Goal: Find specific page/section: Find specific page/section

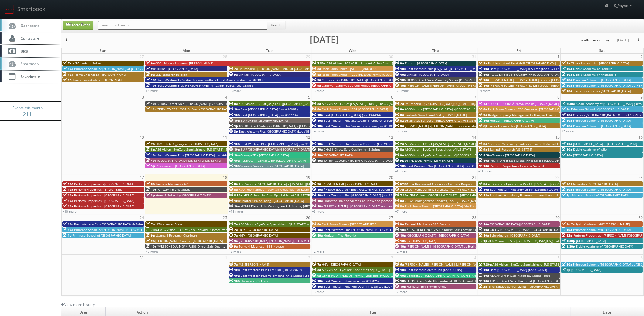
click at [224, 23] on input "text" at bounding box center [183, 25] width 170 height 9
type input "canyon springs"
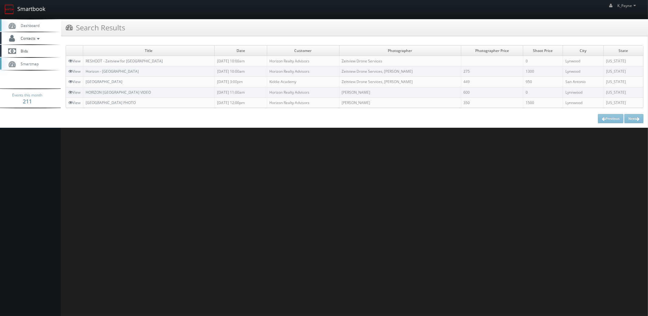
click at [31, 9] on link "Smartbook" at bounding box center [25, 9] width 50 height 19
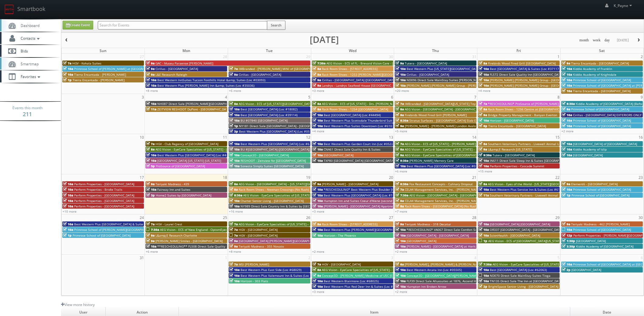
click at [142, 28] on input "text" at bounding box center [183, 25] width 170 height 9
type input "herriman"
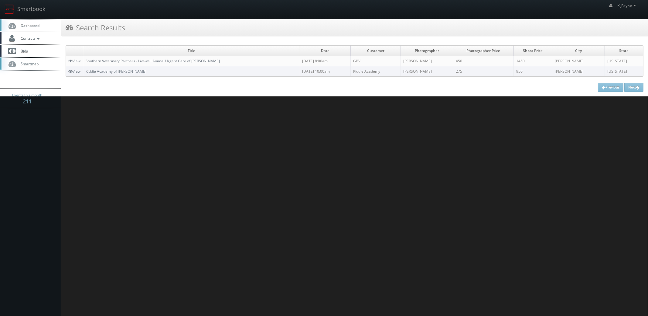
click at [177, 63] on td "Southern Veterinary Partners - Livewell Animal Urgent Care of [PERSON_NAME]" at bounding box center [191, 61] width 217 height 10
click at [187, 60] on link "Southern Veterinary Partners - Livewell Animal Urgent Care of Herriman" at bounding box center [153, 60] width 134 height 5
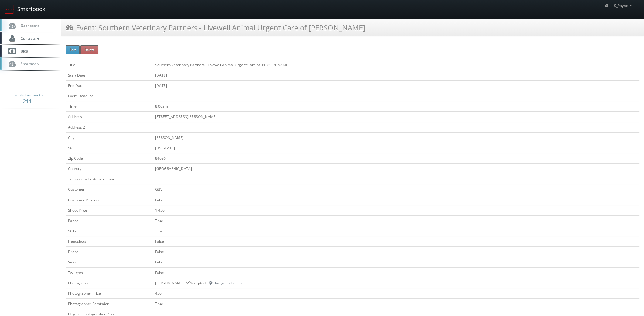
click at [20, 10] on link "Smartbook" at bounding box center [25, 9] width 50 height 19
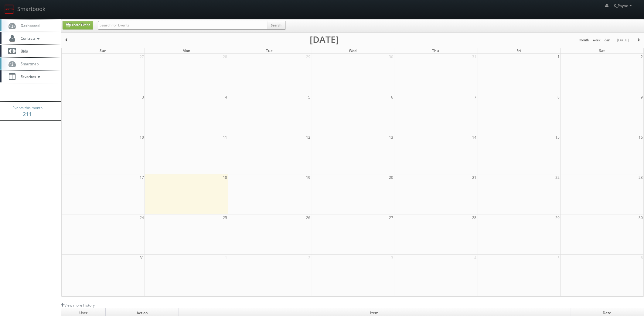
click at [144, 25] on input "text" at bounding box center [183, 25] width 170 height 9
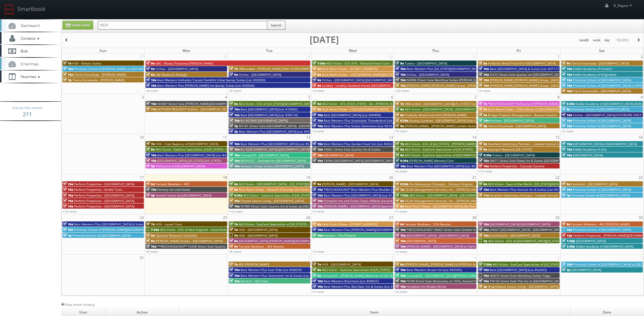
type input "9829"
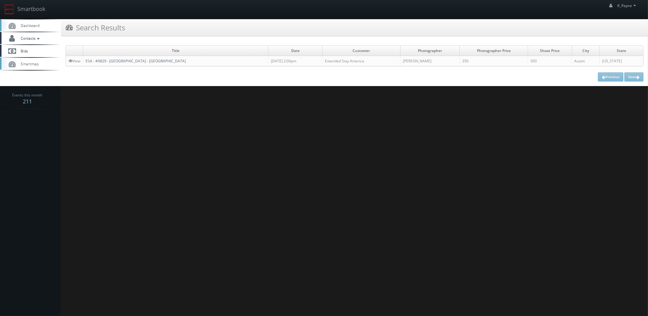
click at [129, 60] on link "ESA - #9829 - Austin - Northwest - Research Park" at bounding box center [136, 60] width 100 height 5
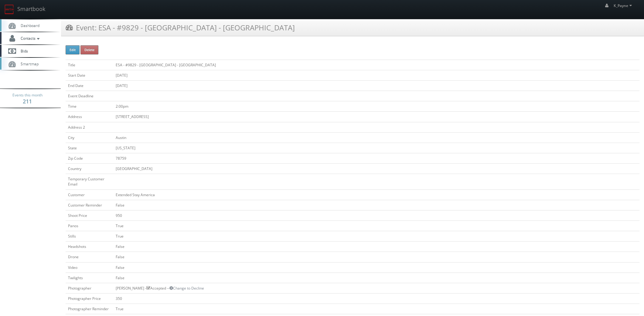
drag, startPoint x: 273, startPoint y: 26, endPoint x: 99, endPoint y: 38, distance: 175.1
click at [99, 38] on div "Event: ESA - #9829 - Austin - Northwest - Research Park" at bounding box center [352, 30] width 583 height 22
copy h3 "ESA - #9829 - [GEOGRAPHIC_DATA] - [GEOGRAPHIC_DATA]"
click at [28, 10] on link "Smartbook" at bounding box center [25, 9] width 50 height 19
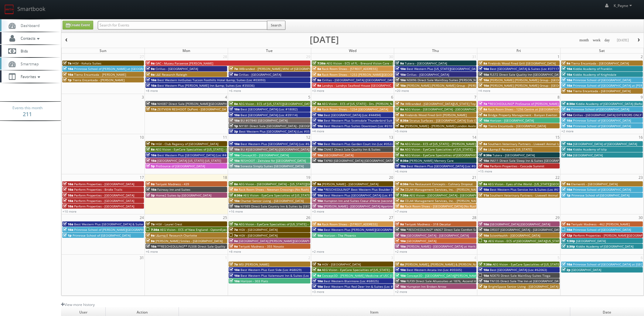
click at [128, 26] on input "text" at bounding box center [183, 25] width 170 height 9
type input "wilsonville"
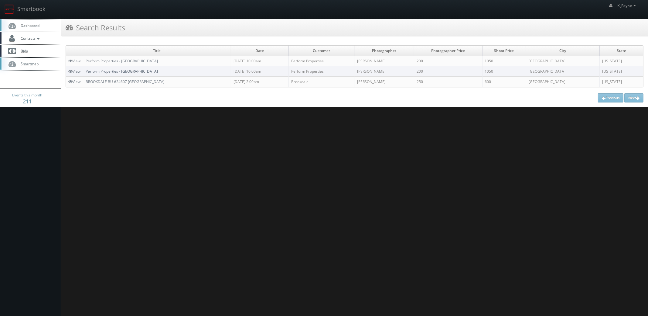
click at [153, 71] on link "Perform Properties - [GEOGRAPHIC_DATA]" at bounding box center [122, 71] width 72 height 5
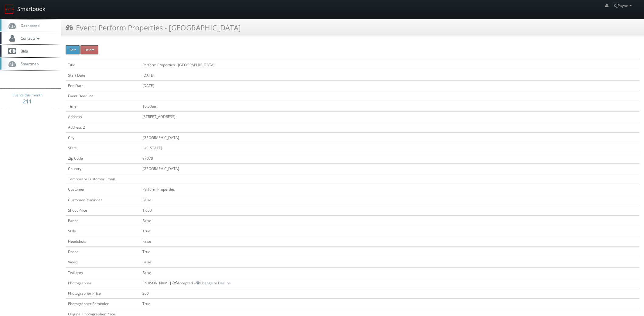
click at [22, 5] on link "Smartbook" at bounding box center [25, 9] width 50 height 19
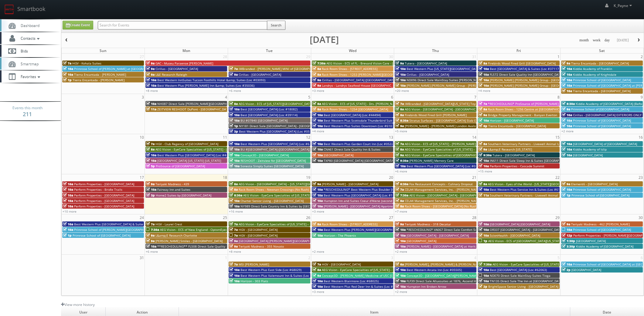
click at [118, 22] on input "text" at bounding box center [183, 25] width 170 height 9
type input "castle"
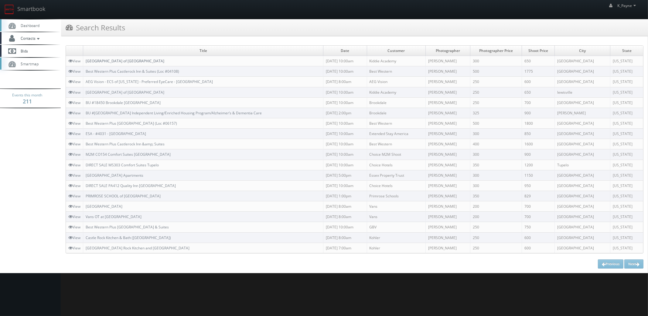
click at [125, 60] on link "[GEOGRAPHIC_DATA] of [GEOGRAPHIC_DATA]" at bounding box center [125, 60] width 79 height 5
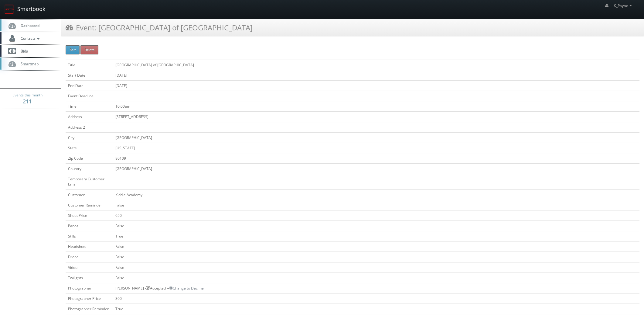
click at [34, 7] on link "Smartbook" at bounding box center [25, 9] width 50 height 19
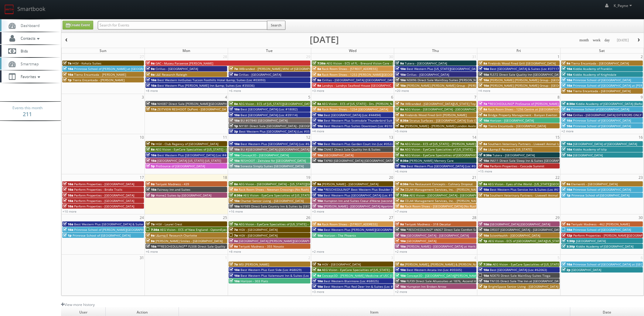
click at [131, 26] on input "text" at bounding box center [183, 25] width 170 height 9
type input "four corner square"
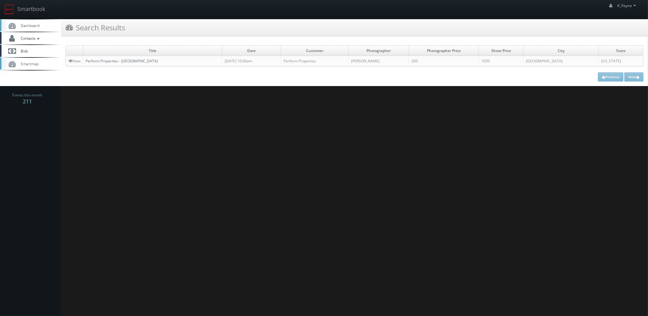
drag, startPoint x: 136, startPoint y: 59, endPoint x: 147, endPoint y: 70, distance: 15.5
click at [136, 60] on link "Perform Properties - [GEOGRAPHIC_DATA]" at bounding box center [122, 60] width 72 height 5
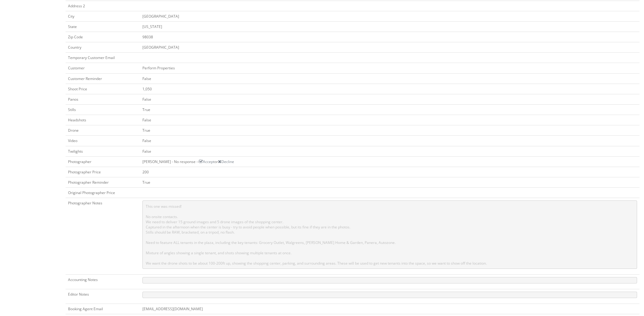
scroll to position [121, 0]
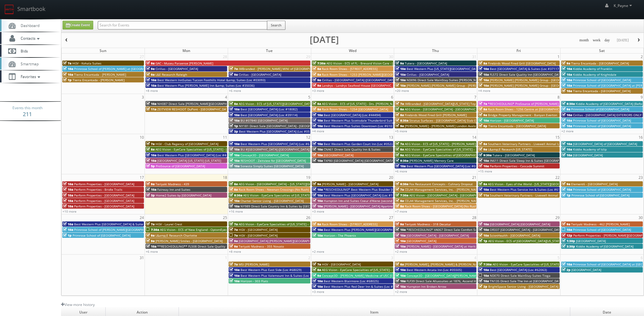
click at [166, 29] on div "Search" at bounding box center [192, 27] width 188 height 12
click at [165, 26] on input "text" at bounding box center [183, 25] width 170 height 9
type input "four"
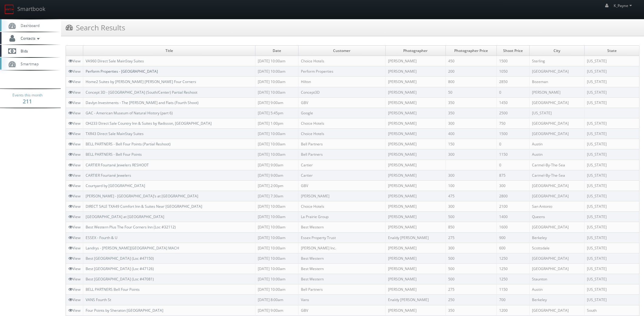
click at [140, 73] on link "Perform Properties - [GEOGRAPHIC_DATA]" at bounding box center [122, 71] width 72 height 5
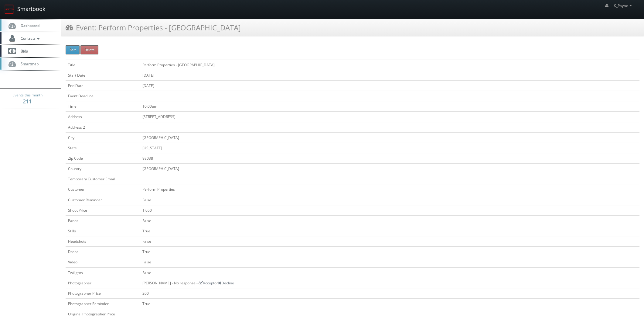
drag, startPoint x: 24, startPoint y: 6, endPoint x: 34, endPoint y: 8, distance: 10.1
click at [24, 6] on link "Smartbook" at bounding box center [25, 9] width 50 height 19
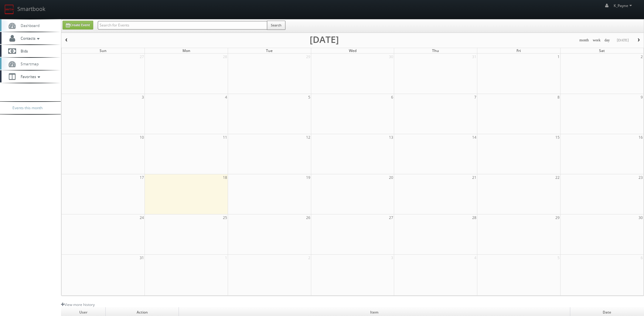
click at [122, 25] on input "text" at bounding box center [183, 25] width 170 height 9
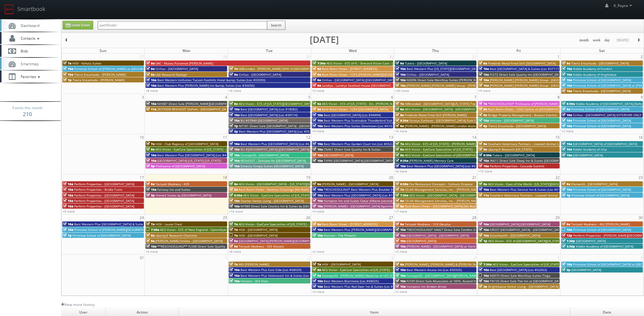
type input "pathfinder"
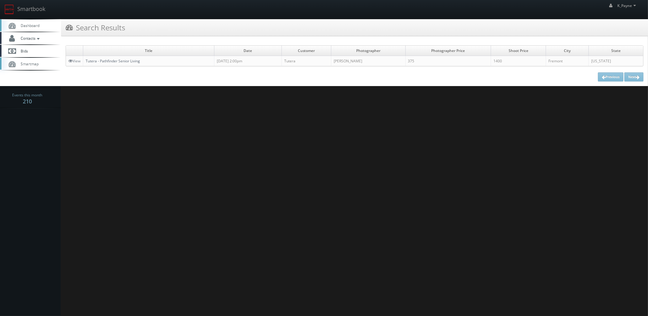
click at [128, 62] on link "Tutera - Pathfinder Senior Living" at bounding box center [113, 60] width 54 height 5
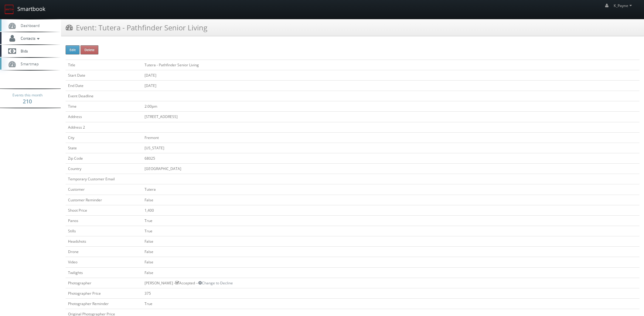
click at [37, 9] on link "Smartbook" at bounding box center [25, 9] width 50 height 19
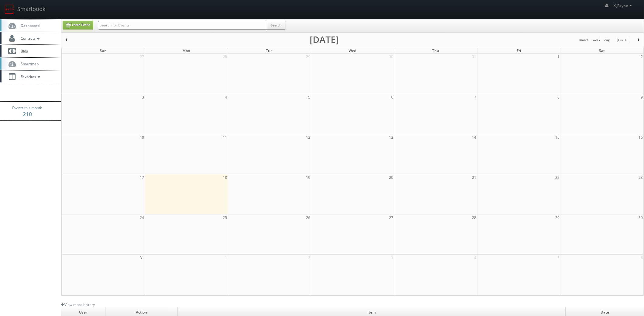
click at [139, 26] on input "text" at bounding box center [182, 25] width 169 height 9
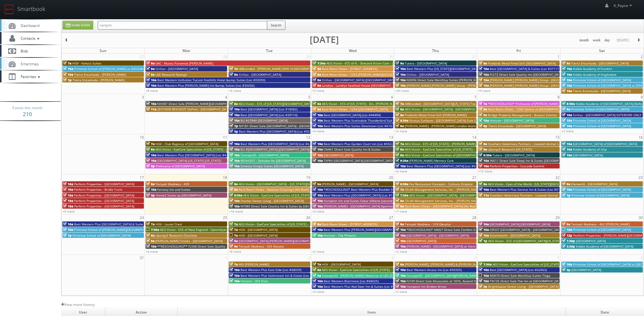
type input "canyon springs"
click at [280, 24] on button "Search" at bounding box center [276, 25] width 19 height 9
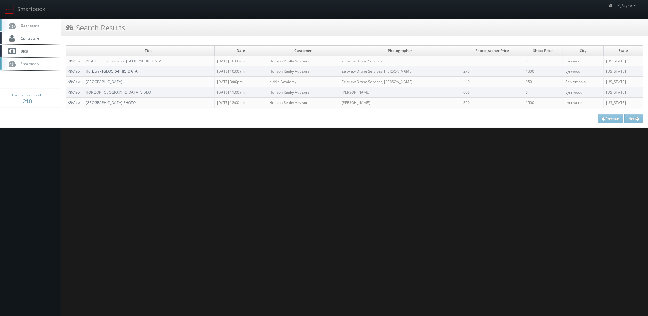
click at [121, 70] on link "Horizon - Canyon Springs" at bounding box center [112, 71] width 53 height 5
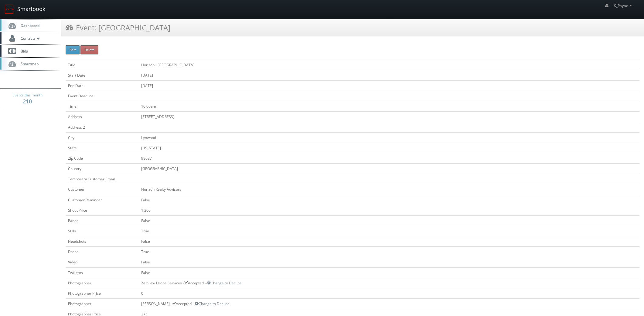
click at [29, 5] on link "Smartbook" at bounding box center [25, 9] width 50 height 19
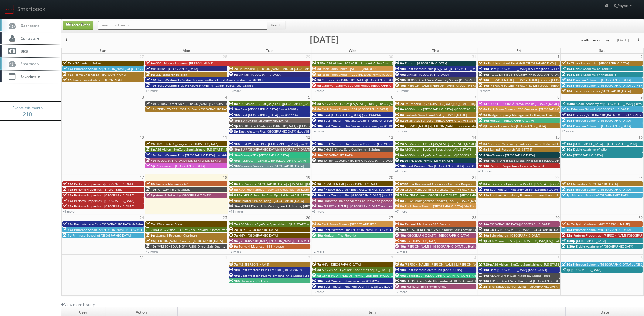
drag, startPoint x: 0, startPoint y: 0, endPoint x: 151, endPoint y: 26, distance: 153.2
click at [151, 26] on input "text" at bounding box center [183, 25] width 170 height 9
type input "banyan"
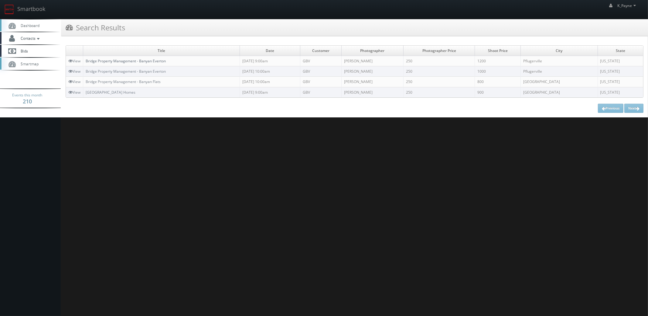
click at [160, 61] on link "Bridge Property Management - Banyan Everton" at bounding box center [126, 60] width 80 height 5
